Goal: Obtain resource: Obtain resource

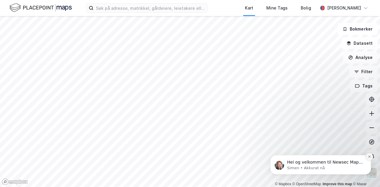
click at [370, 156] on icon "Dismiss notification" at bounding box center [369, 156] width 3 height 3
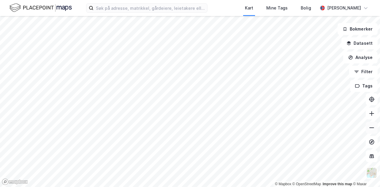
click at [368, 132] on button at bounding box center [372, 128] width 12 height 12
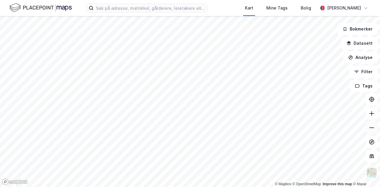
click at [368, 132] on button at bounding box center [372, 128] width 12 height 12
click at [371, 117] on button at bounding box center [372, 114] width 12 height 12
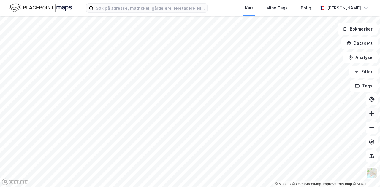
click at [371, 117] on button at bounding box center [372, 114] width 12 height 12
click at [373, 115] on icon at bounding box center [372, 114] width 6 height 6
click at [369, 111] on icon at bounding box center [372, 114] width 6 height 6
click at [371, 127] on icon at bounding box center [372, 128] width 6 height 6
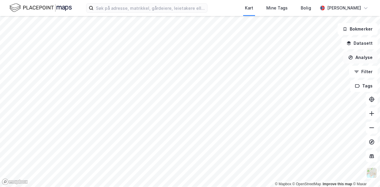
click at [353, 58] on icon "button" at bounding box center [351, 58] width 4 height 4
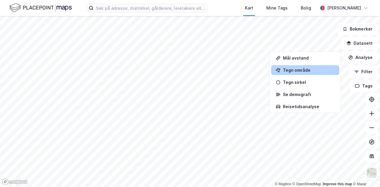
click at [322, 71] on div "Tegn område" at bounding box center [309, 70] width 52 height 5
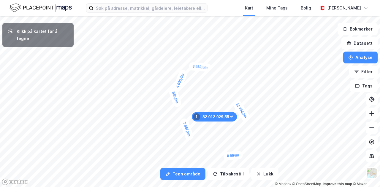
click at [174, 96] on div "556,5m" at bounding box center [175, 97] width 14 height 21
click at [177, 76] on div "1 705,4m" at bounding box center [181, 71] width 21 height 22
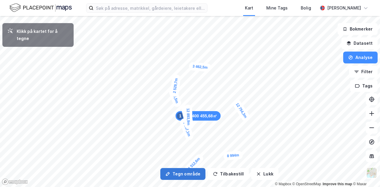
click at [179, 175] on button "Tegn område" at bounding box center [182, 174] width 45 height 12
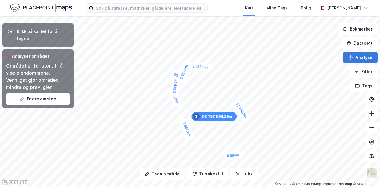
click at [356, 59] on button "Analyse" at bounding box center [360, 58] width 34 height 12
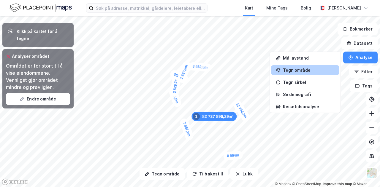
click at [324, 69] on div "Tegn område" at bounding box center [309, 70] width 52 height 5
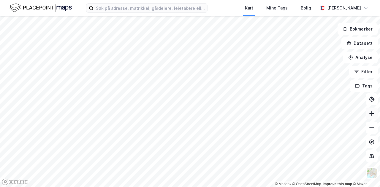
click at [368, 116] on button at bounding box center [372, 114] width 12 height 12
click at [360, 56] on button "Analyse" at bounding box center [360, 58] width 34 height 12
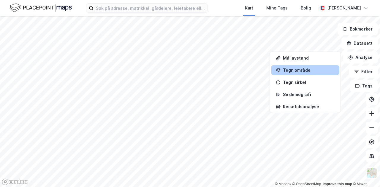
click at [313, 68] on div "Tegn område" at bounding box center [309, 70] width 52 height 5
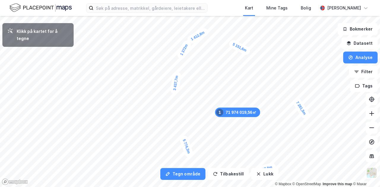
click at [189, 41] on div "1 412,8m" at bounding box center [197, 36] width 23 height 18
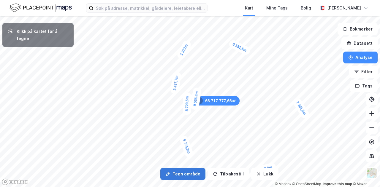
click at [184, 172] on button "Tegn område" at bounding box center [182, 174] width 45 height 12
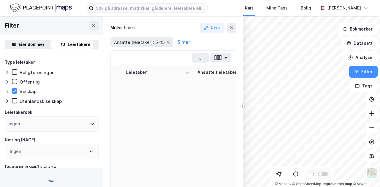
type input "Ja (273)"
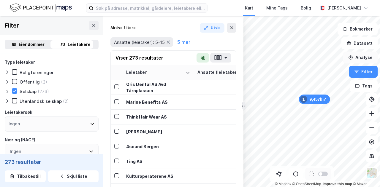
click at [353, 57] on icon "button" at bounding box center [351, 58] width 4 height 4
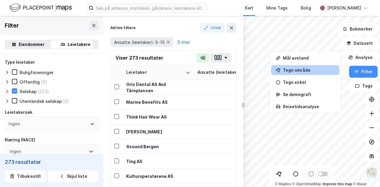
click at [298, 67] on div "Tegn område" at bounding box center [305, 70] width 68 height 10
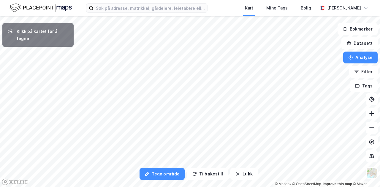
click at [247, 187] on html "Kart Mine Tags Bolig Pernille Strand Tegn område Tilbakestill Lukk Klikk på kar…" at bounding box center [190, 93] width 380 height 187
click at [208, 174] on div "Tegn område Tilbakestill Lukk Klikk på kartet for å tegne © Mapbox © OpenStreet…" at bounding box center [190, 101] width 380 height 171
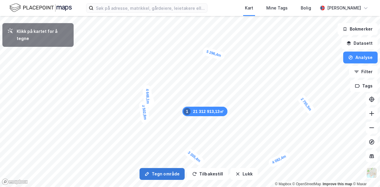
click at [169, 174] on button "Tegn område" at bounding box center [162, 174] width 45 height 12
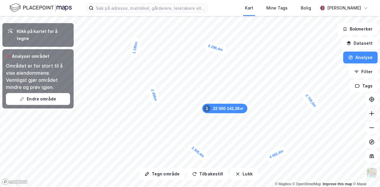
click at [375, 118] on button at bounding box center [372, 114] width 12 height 12
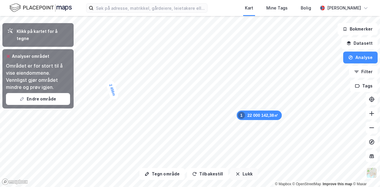
click at [241, 176] on button "Lukk" at bounding box center [243, 174] width 27 height 12
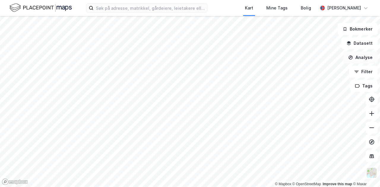
click at [356, 57] on button "Analyse" at bounding box center [360, 58] width 34 height 12
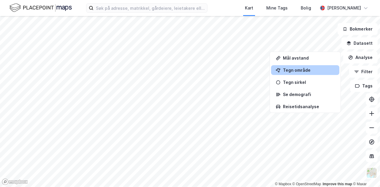
click at [313, 69] on div "Tegn område" at bounding box center [309, 70] width 52 height 5
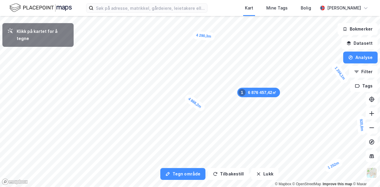
click at [302, 182] on div "© Mapbox © OpenStreetMap Improve this map © Maxar" at bounding box center [321, 184] width 92 height 6
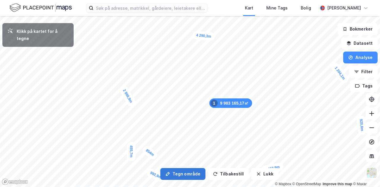
click at [176, 176] on button "Tegn område" at bounding box center [182, 174] width 45 height 12
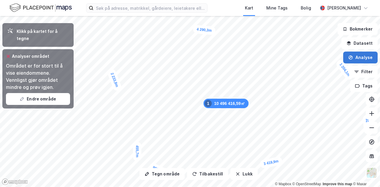
click at [370, 59] on button "Analyse" at bounding box center [360, 58] width 34 height 12
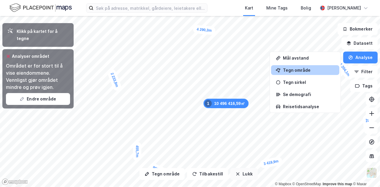
click at [248, 174] on button "Lukk" at bounding box center [243, 174] width 27 height 12
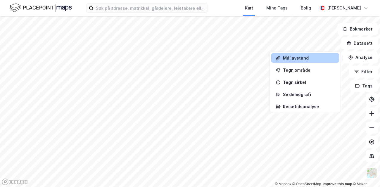
click at [291, 59] on div "Mål avstand" at bounding box center [309, 58] width 52 height 5
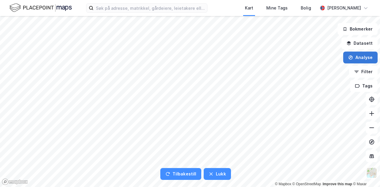
click at [356, 60] on button "Analyse" at bounding box center [360, 58] width 34 height 12
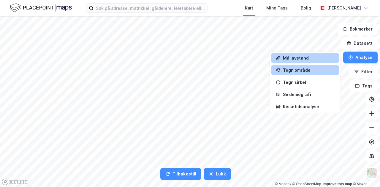
click at [325, 71] on div "Tegn område" at bounding box center [309, 70] width 52 height 5
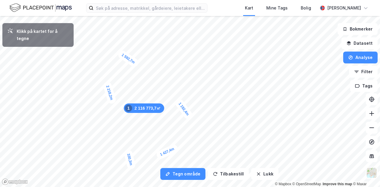
click at [127, 151] on div "330,3m" at bounding box center [129, 159] width 13 height 21
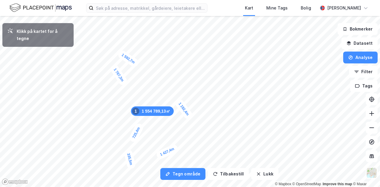
click at [145, 115] on div "1 554 789,13㎡ 1" at bounding box center [152, 112] width 43 height 10
click at [139, 99] on div "321,3m" at bounding box center [142, 107] width 15 height 21
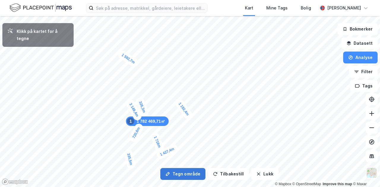
click at [174, 172] on button "Tegn område" at bounding box center [182, 174] width 45 height 12
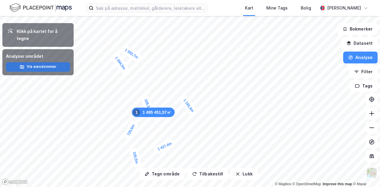
click at [46, 62] on button "Vis eiendommer" at bounding box center [38, 67] width 64 height 10
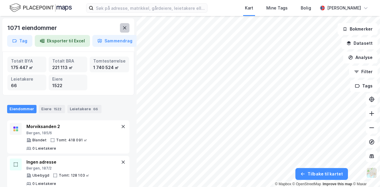
click at [123, 25] on button at bounding box center [125, 28] width 10 height 10
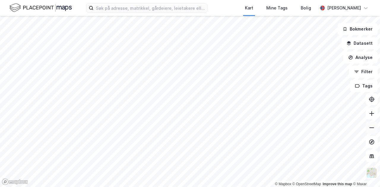
click at [374, 130] on icon at bounding box center [372, 128] width 6 height 6
click at [360, 55] on button "Analyse" at bounding box center [360, 58] width 34 height 12
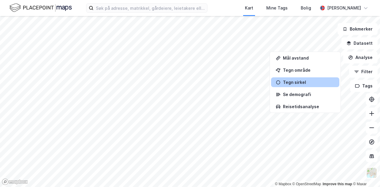
click at [297, 80] on div "Tegn sirkel" at bounding box center [309, 82] width 52 height 5
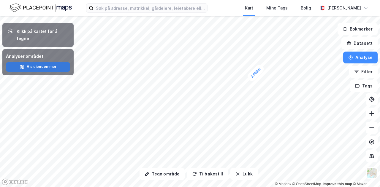
click at [29, 62] on button "Vis eiendommer" at bounding box center [38, 67] width 64 height 10
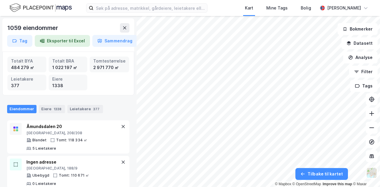
click at [53, 43] on div "Eksporter til Excel" at bounding box center [62, 41] width 55 height 12
click at [110, 40] on button "Sammendrag" at bounding box center [114, 41] width 45 height 12
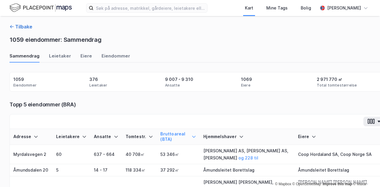
click at [20, 29] on button "Tilbake" at bounding box center [21, 26] width 23 height 7
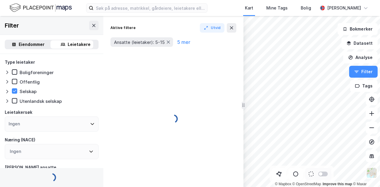
type input "Ja (273)"
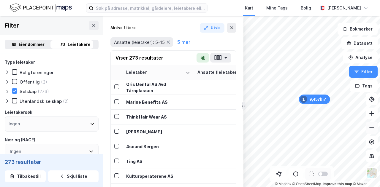
click at [370, 128] on icon at bounding box center [371, 128] width 5 height 1
click at [371, 115] on icon at bounding box center [372, 114] width 6 height 6
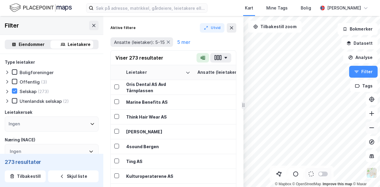
click at [370, 132] on button at bounding box center [372, 128] width 12 height 12
click at [354, 56] on button "Analyse" at bounding box center [360, 58] width 34 height 12
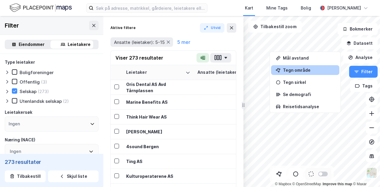
click at [321, 66] on div "Tegn område" at bounding box center [305, 70] width 68 height 10
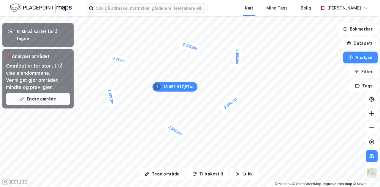
drag, startPoint x: 47, startPoint y: 95, endPoint x: 36, endPoint y: 95, distance: 11.3
click at [36, 95] on button "Endre område" at bounding box center [38, 99] width 64 height 12
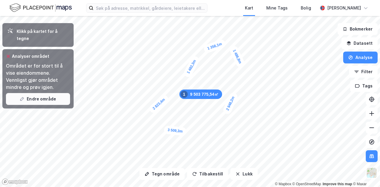
click at [24, 97] on icon "button" at bounding box center [22, 99] width 5 height 5
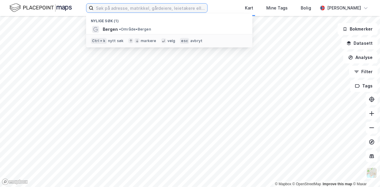
click at [125, 11] on input at bounding box center [151, 8] width 114 height 9
type input "åsane"
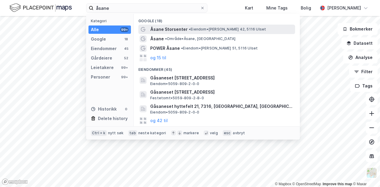
click at [159, 26] on span "Åsane Storsenter" at bounding box center [168, 29] width 37 height 7
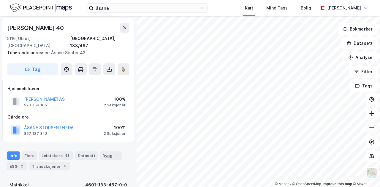
click at [369, 128] on icon at bounding box center [372, 128] width 6 height 6
drag, startPoint x: 369, startPoint y: 128, endPoint x: 124, endPoint y: 31, distance: 264.1
click at [124, 31] on button at bounding box center [125, 28] width 10 height 10
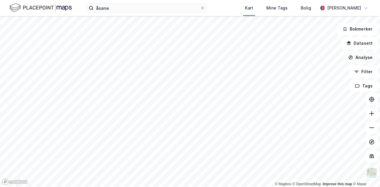
click at [360, 60] on button "Analyse" at bounding box center [360, 58] width 34 height 12
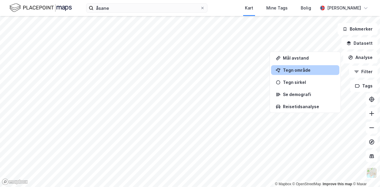
click at [318, 72] on div "Tegn område" at bounding box center [309, 70] width 52 height 5
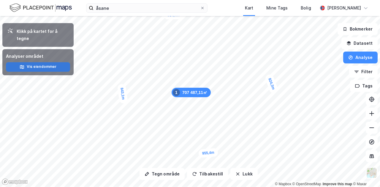
drag, startPoint x: 35, startPoint y: 66, endPoint x: 36, endPoint y: 61, distance: 4.5
click at [36, 61] on div "Analyser området Vis eiendommer" at bounding box center [37, 62] width 71 height 26
click at [36, 62] on button "Vis eiendommer" at bounding box center [38, 67] width 64 height 10
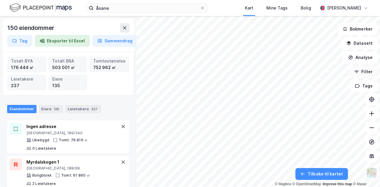
click at [366, 73] on button "Filter" at bounding box center [363, 72] width 29 height 12
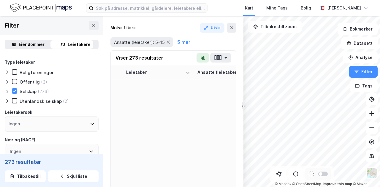
type input "Ja (273)"
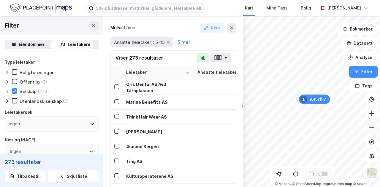
click at [372, 129] on icon at bounding box center [372, 128] width 6 height 6
click at [357, 57] on button "Analyse" at bounding box center [360, 58] width 34 height 12
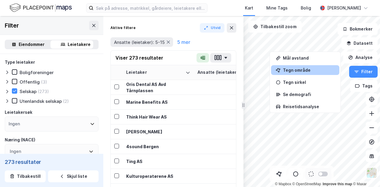
click at [310, 72] on div "Tegn område" at bounding box center [309, 70] width 52 height 5
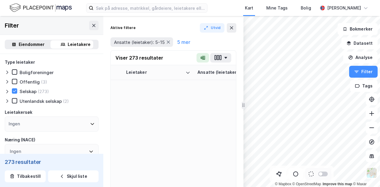
type input "Ja (273)"
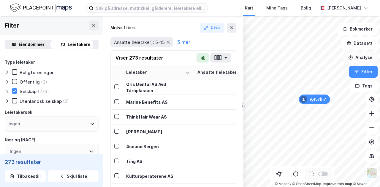
click at [367, 57] on button "Analyse" at bounding box center [360, 58] width 34 height 12
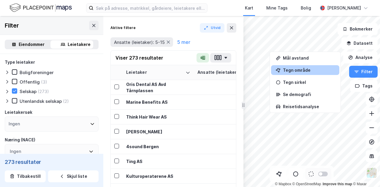
click at [303, 66] on div "Tegn område" at bounding box center [305, 70] width 68 height 10
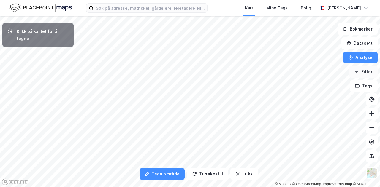
click at [354, 70] on button "Filter" at bounding box center [363, 72] width 29 height 12
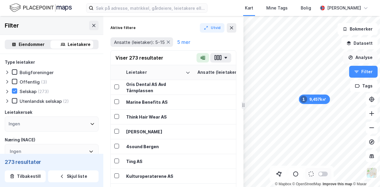
click at [360, 56] on button "Analyse" at bounding box center [360, 58] width 34 height 12
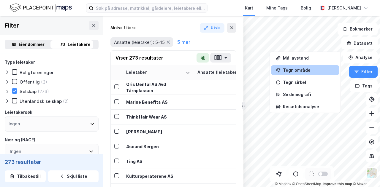
click at [299, 69] on div "Tegn område" at bounding box center [309, 70] width 52 height 5
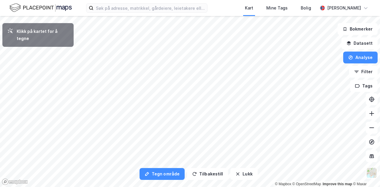
click at [225, 174] on div "Tegn område Tilbakestill Lukk Klikk på kartet for å tegne © Mapbox © OpenStreet…" at bounding box center [190, 101] width 380 height 171
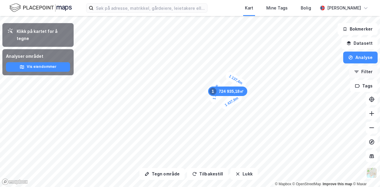
click at [363, 76] on button "Filter" at bounding box center [363, 72] width 29 height 12
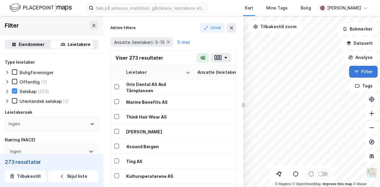
click at [363, 76] on button "Filter" at bounding box center [363, 72] width 29 height 12
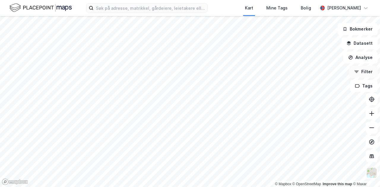
click at [363, 76] on button "Filter" at bounding box center [363, 72] width 29 height 12
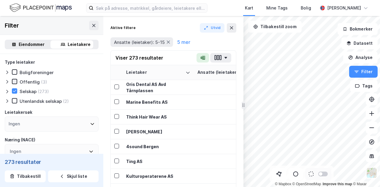
click at [12, 80] on div at bounding box center [14, 81] width 5 height 5
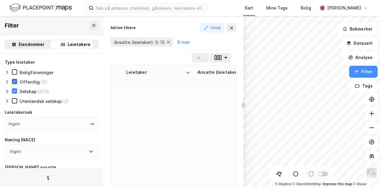
click at [12, 80] on div at bounding box center [14, 81] width 5 height 5
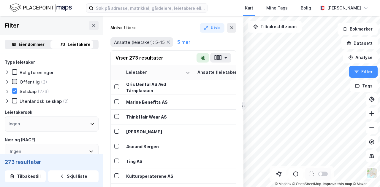
type input "Ja (273)"
click at [7, 92] on icon at bounding box center [7, 91] width 5 height 5
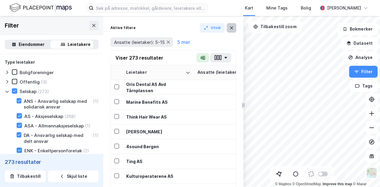
click at [235, 30] on button at bounding box center [232, 28] width 10 height 10
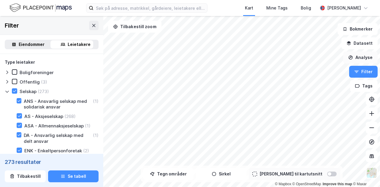
click at [363, 62] on button "Analyse" at bounding box center [360, 58] width 34 height 12
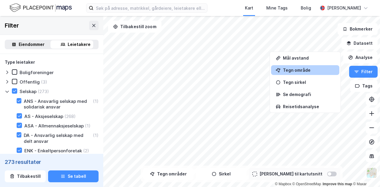
click at [311, 66] on div "Tegn område" at bounding box center [305, 70] width 68 height 10
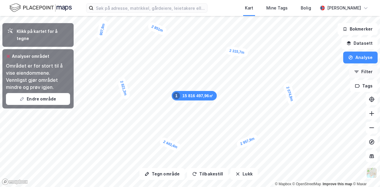
click at [375, 72] on button "Filter" at bounding box center [363, 72] width 29 height 12
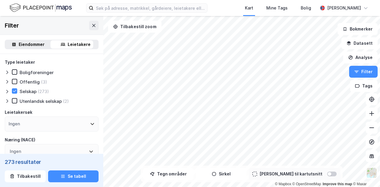
click at [7, 91] on icon at bounding box center [7, 92] width 2 height 4
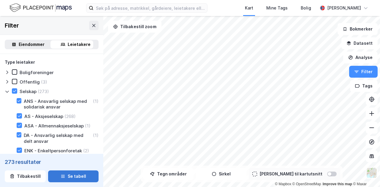
click at [73, 178] on button "Se tabell" at bounding box center [73, 177] width 50 height 12
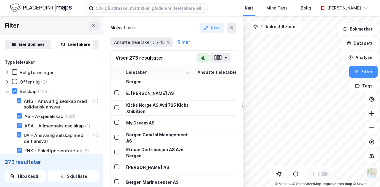
scroll to position [128, 0]
click at [30, 4] on img at bounding box center [41, 8] width 62 height 10
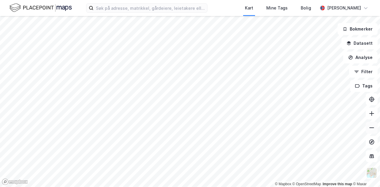
click at [373, 125] on icon at bounding box center [372, 128] width 6 height 6
click at [360, 75] on button "Filter" at bounding box center [363, 72] width 29 height 12
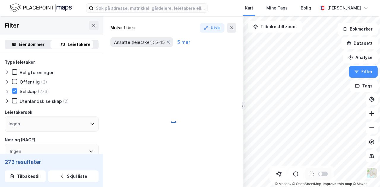
type input "Ja (273)"
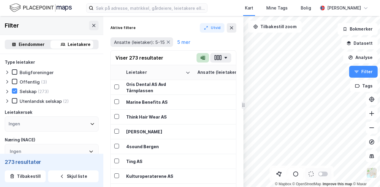
click at [202, 58] on icon "button" at bounding box center [202, 58] width 5 height 5
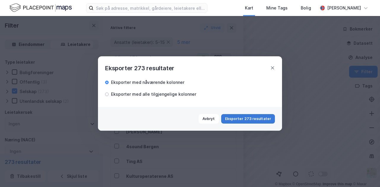
click at [234, 120] on button "Eksporter 273 resultater" at bounding box center [248, 119] width 54 height 10
